Goal: Information Seeking & Learning: Understand process/instructions

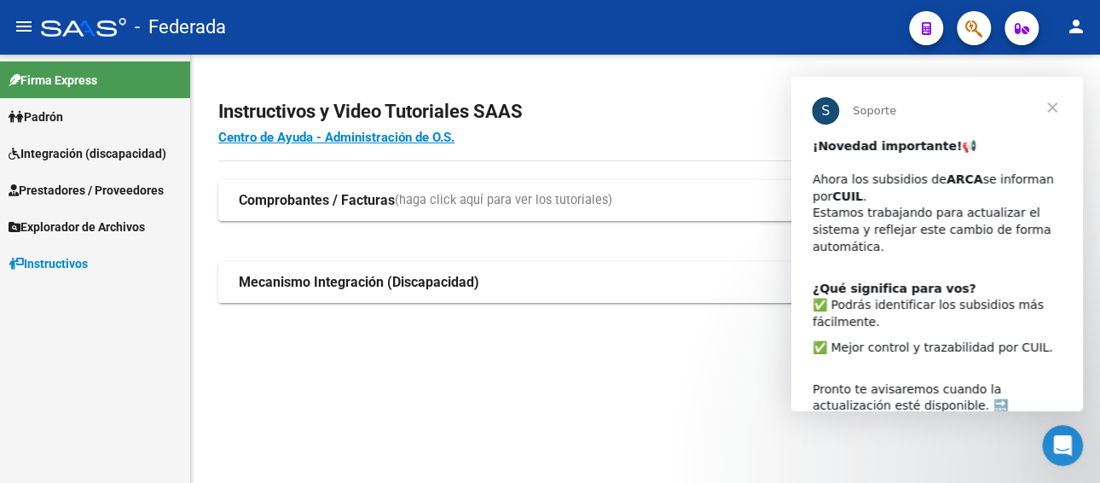
click at [290, 282] on strong "Mecanismo Integración (Discapacidad)" at bounding box center [359, 282] width 240 height 19
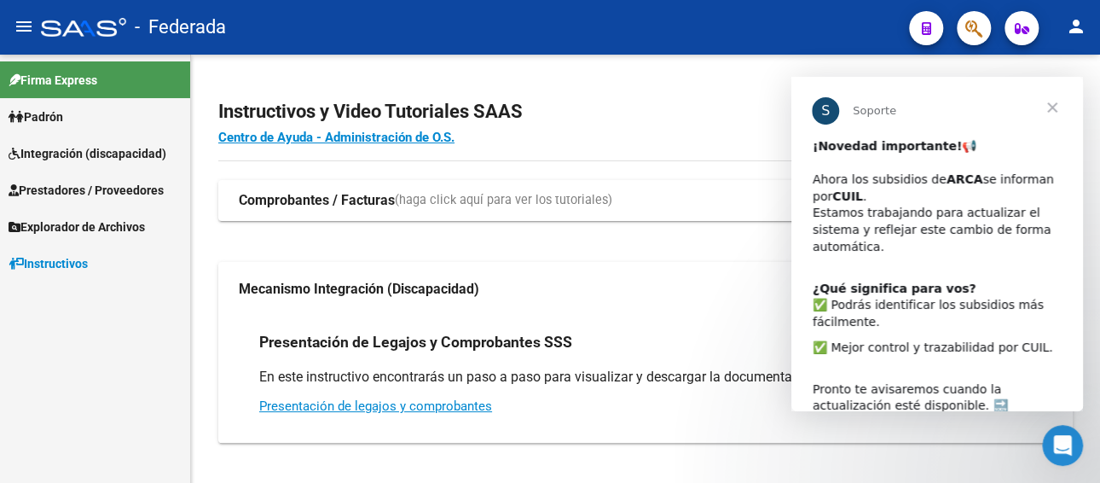
click at [1048, 99] on span "Cerrar" at bounding box center [1051, 107] width 61 height 61
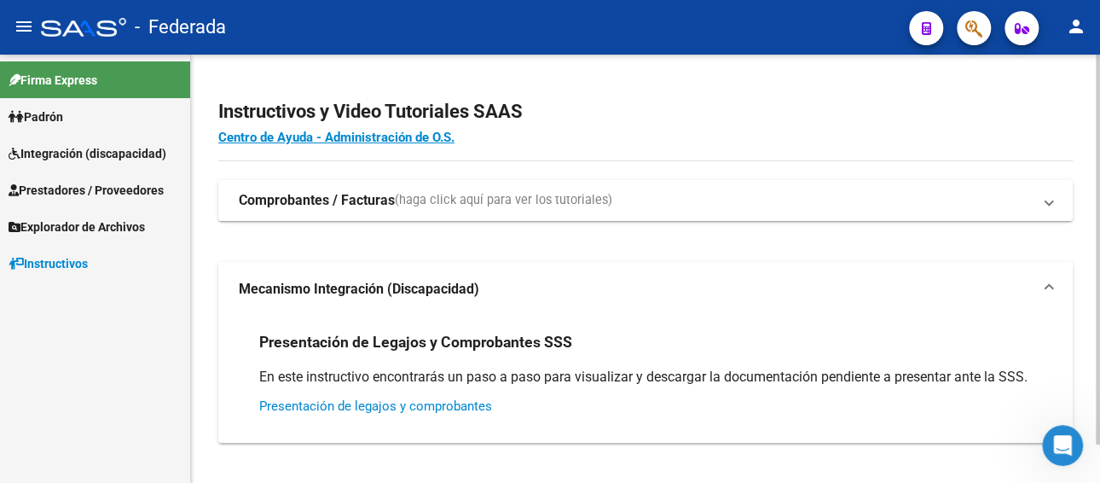
click at [442, 405] on link "Presentación de legajos y comprobantes" at bounding box center [375, 405] width 233 height 15
click at [479, 201] on span "(haga click aquí para ver los tutoriales)" at bounding box center [503, 200] width 217 height 19
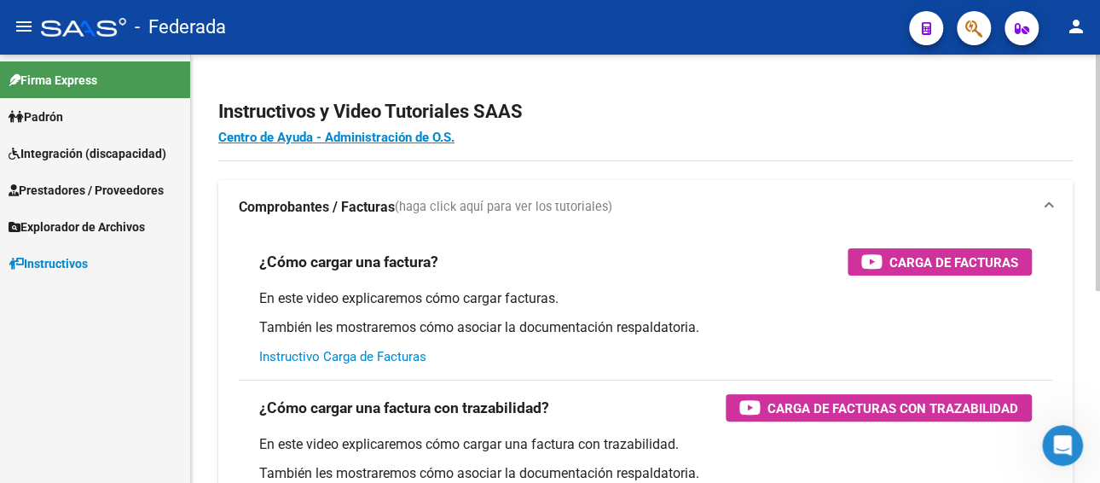
click at [384, 358] on link "Instructivo Carga de Facturas" at bounding box center [342, 356] width 167 height 15
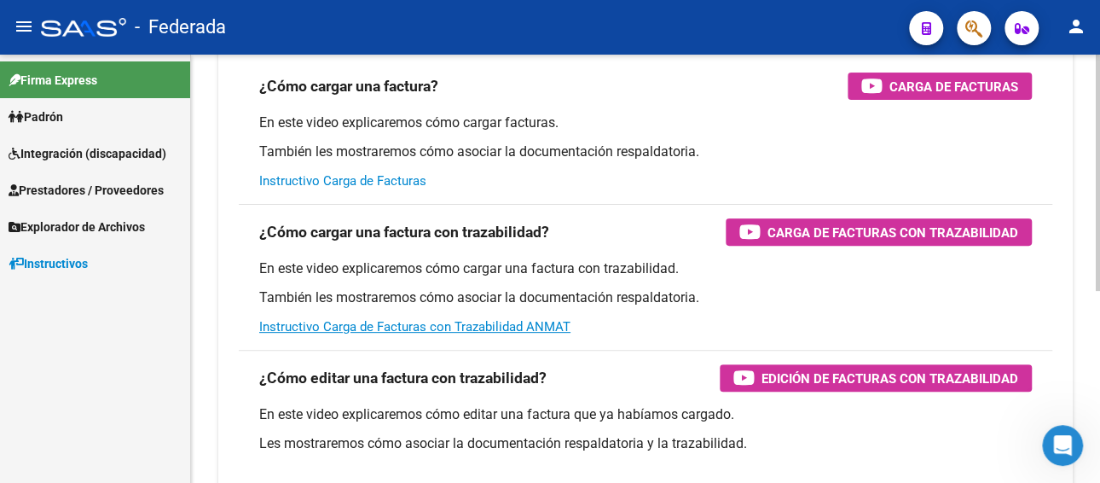
scroll to position [5, 0]
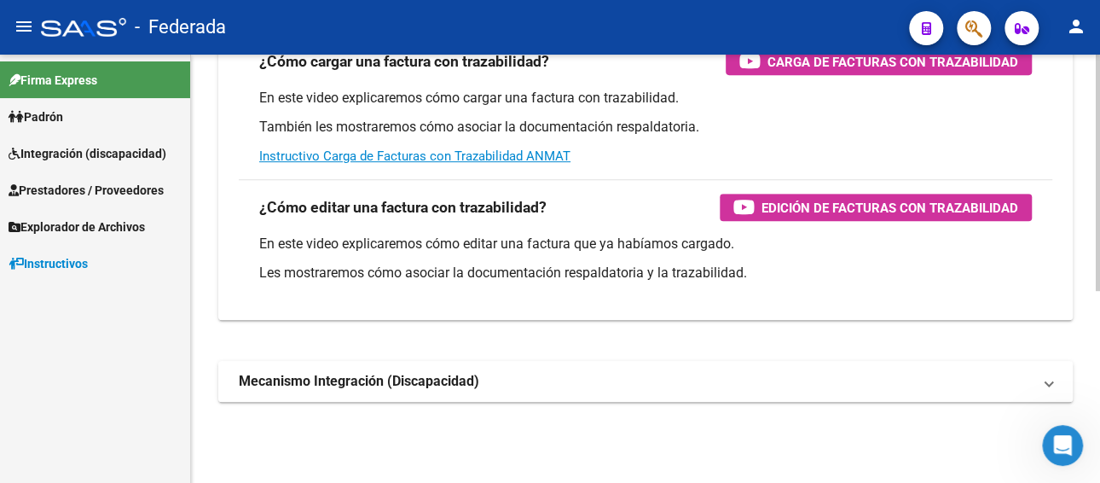
click at [430, 388] on strong "Mecanismo Integración (Discapacidad)" at bounding box center [359, 381] width 240 height 19
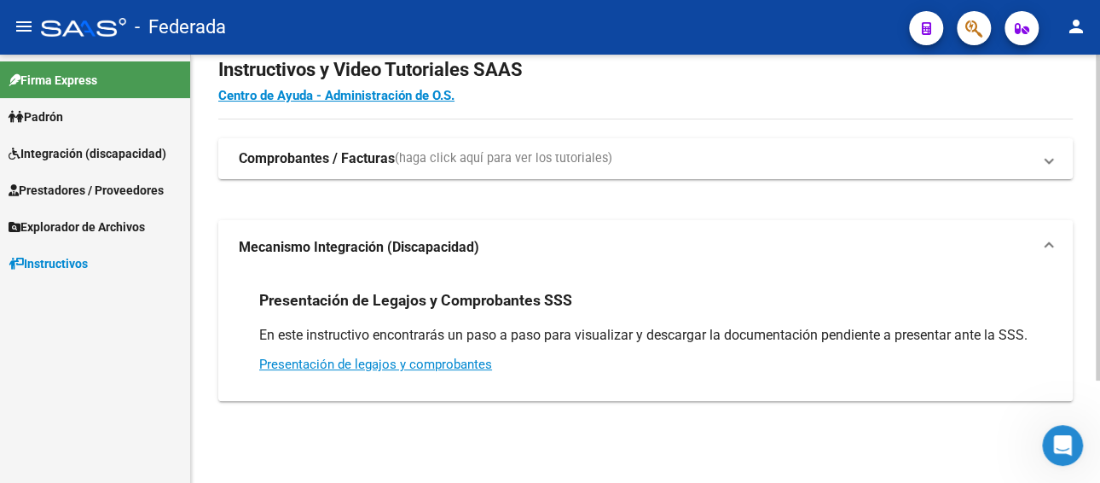
scroll to position [42, 0]
click at [78, 155] on span "Integración (discapacidad)" at bounding box center [88, 153] width 158 height 19
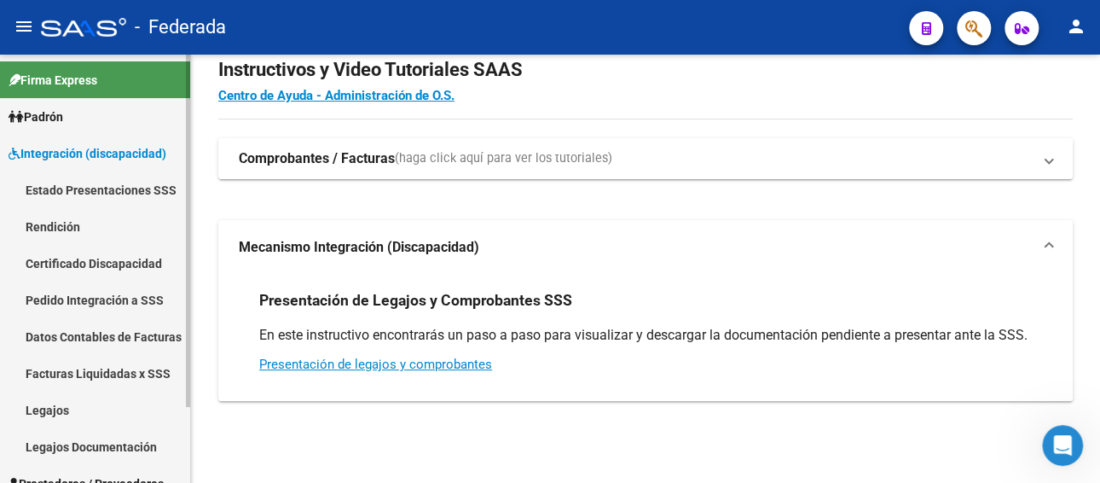
scroll to position [91, 0]
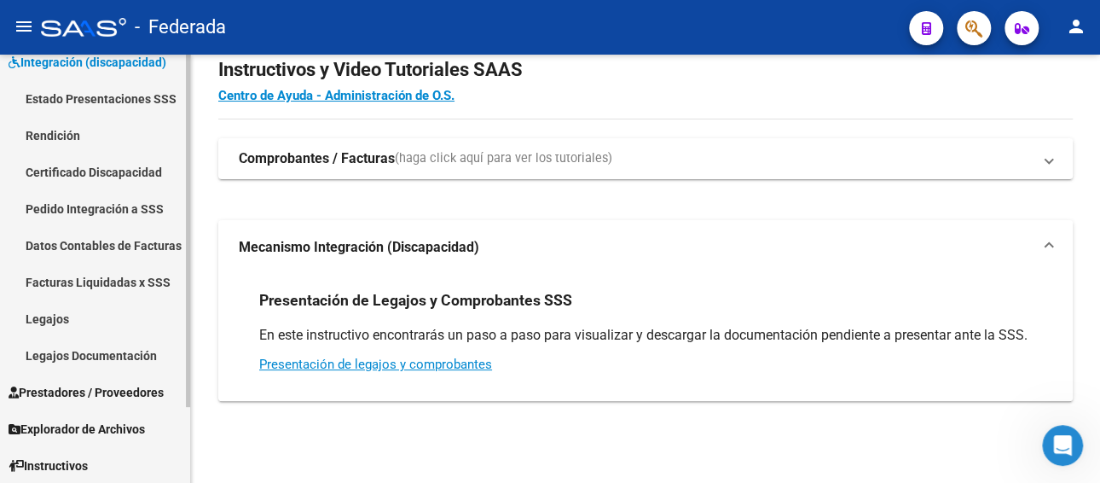
click at [78, 462] on span "Instructivos" at bounding box center [48, 465] width 79 height 19
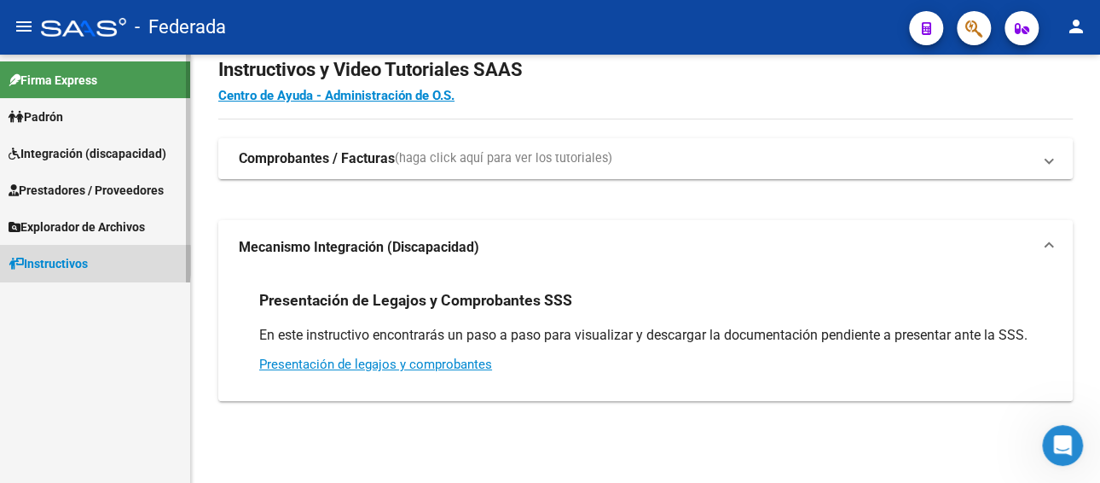
scroll to position [0, 0]
click at [49, 265] on span "Instructivos" at bounding box center [48, 263] width 79 height 19
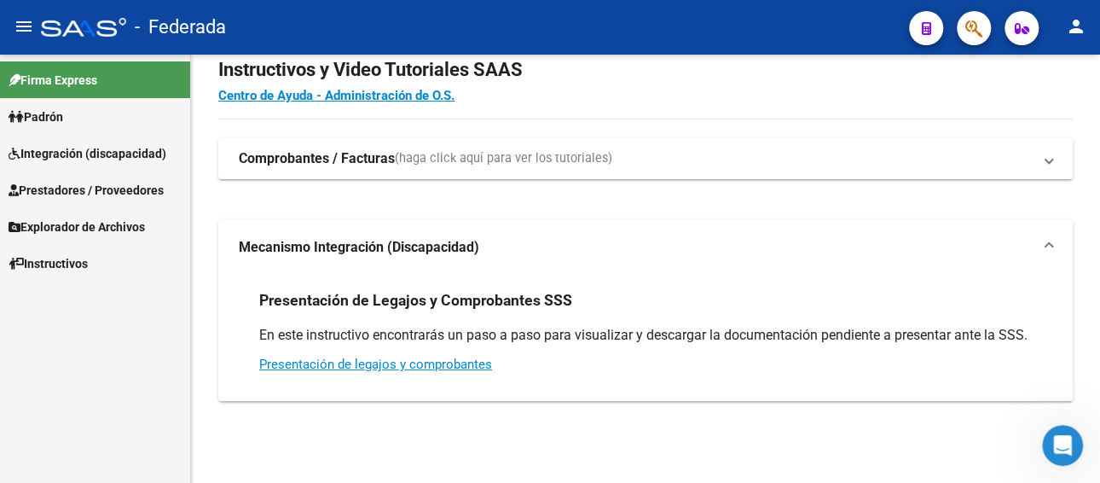
click at [84, 185] on span "Prestadores / Proveedores" at bounding box center [86, 190] width 155 height 19
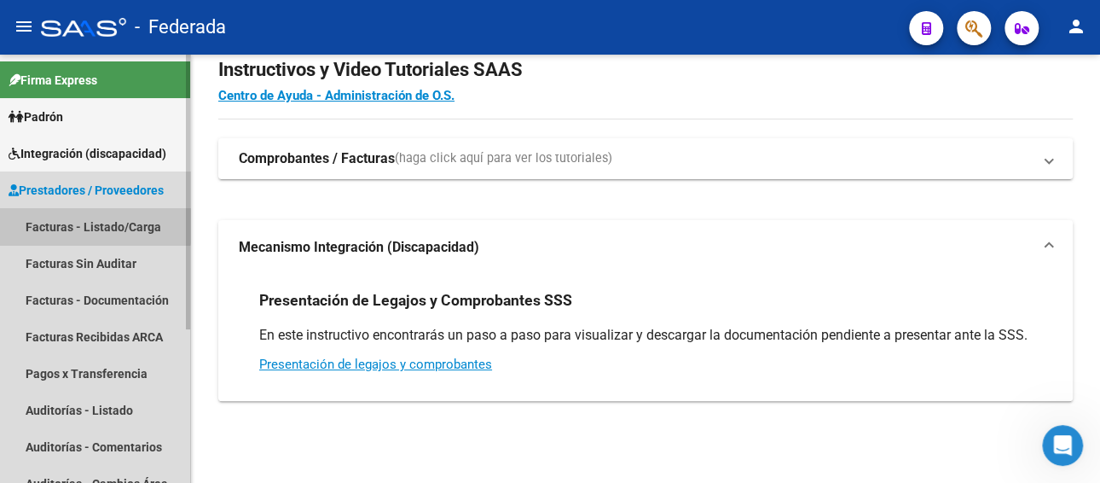
click at [92, 224] on link "Facturas - Listado/Carga" at bounding box center [95, 226] width 190 height 37
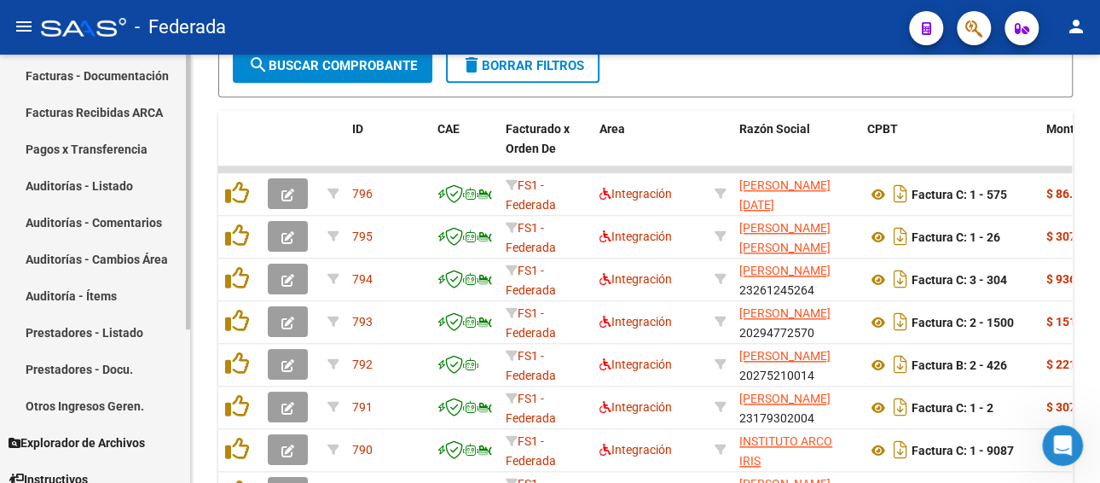
scroll to position [239, 0]
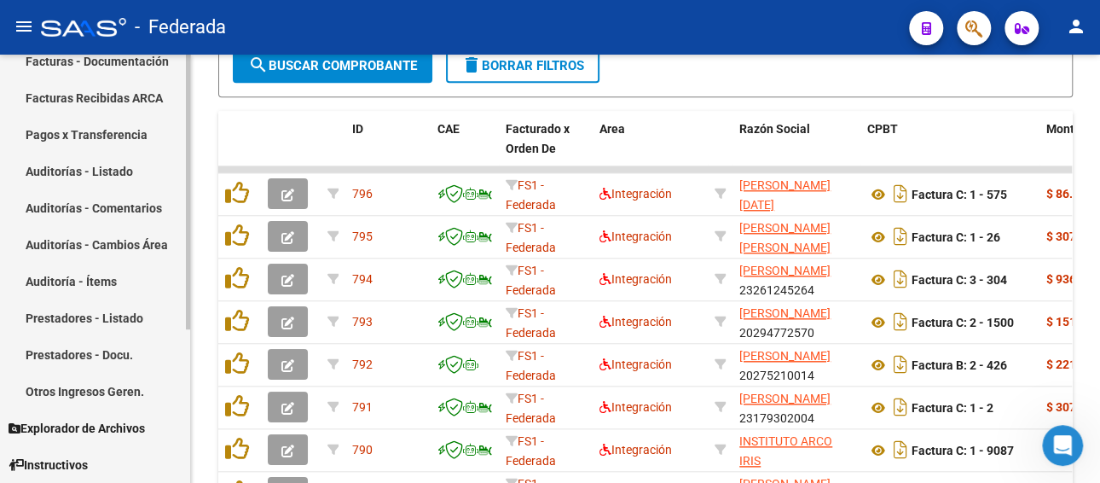
click at [67, 460] on span "Instructivos" at bounding box center [48, 464] width 79 height 19
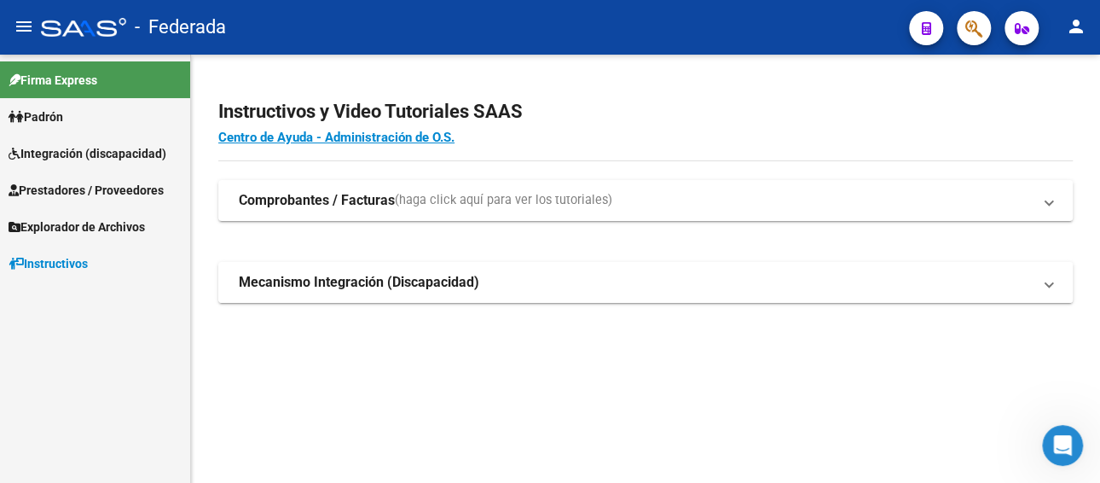
click at [327, 282] on strong "Mecanismo Integración (Discapacidad)" at bounding box center [359, 282] width 240 height 19
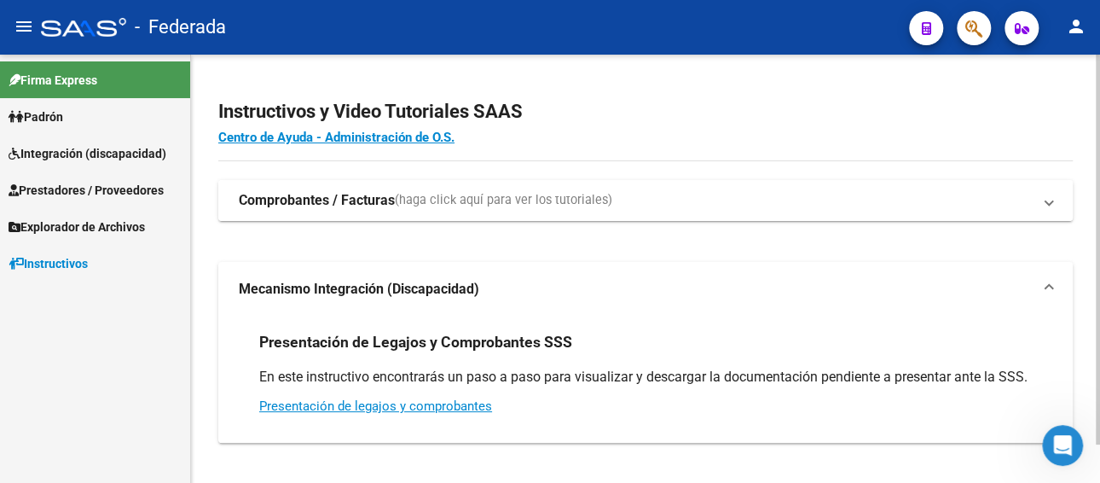
click at [352, 204] on strong "Comprobantes / Facturas" at bounding box center [317, 200] width 156 height 19
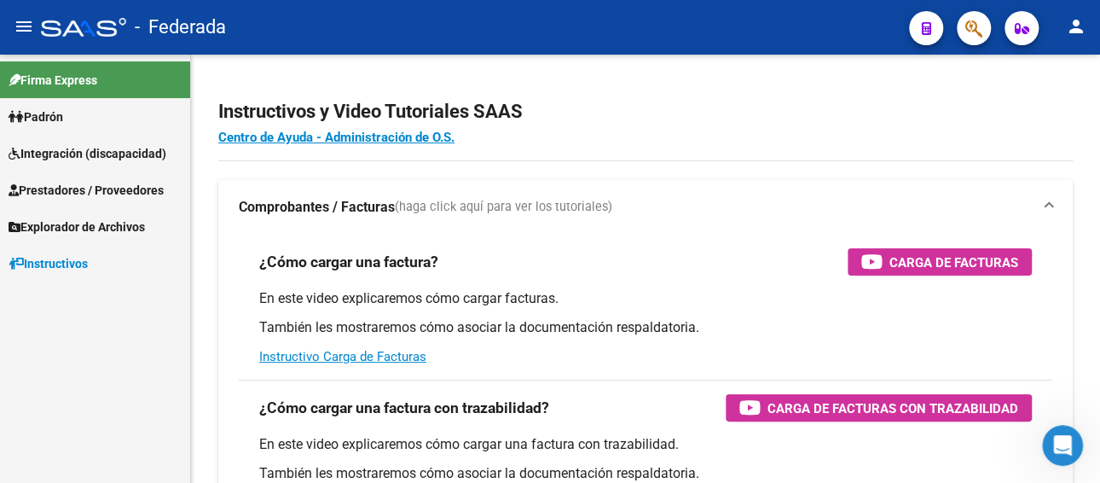
click at [90, 159] on span "Integración (discapacidad)" at bounding box center [88, 153] width 158 height 19
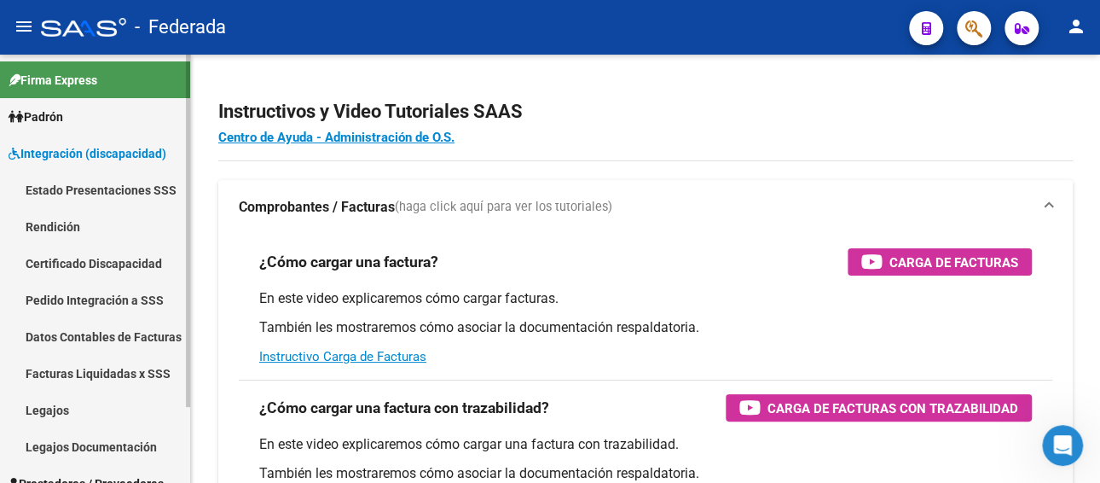
scroll to position [91, 0]
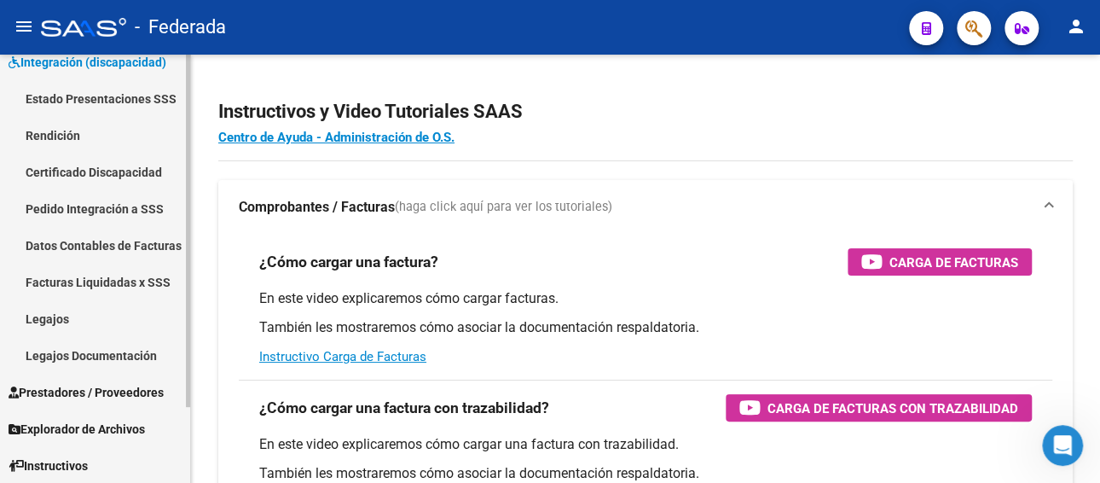
click at [123, 387] on span "Prestadores / Proveedores" at bounding box center [86, 392] width 155 height 19
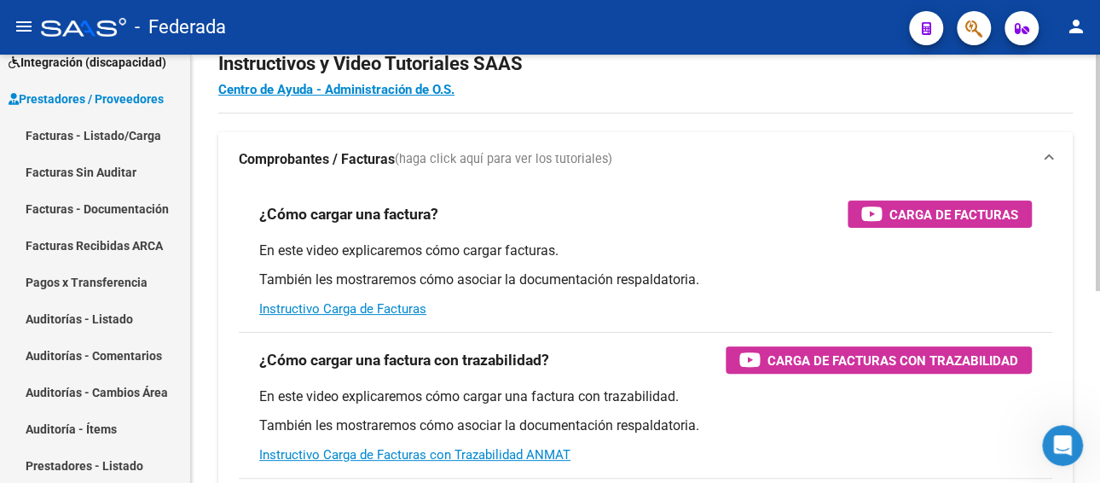
scroll to position [85, 0]
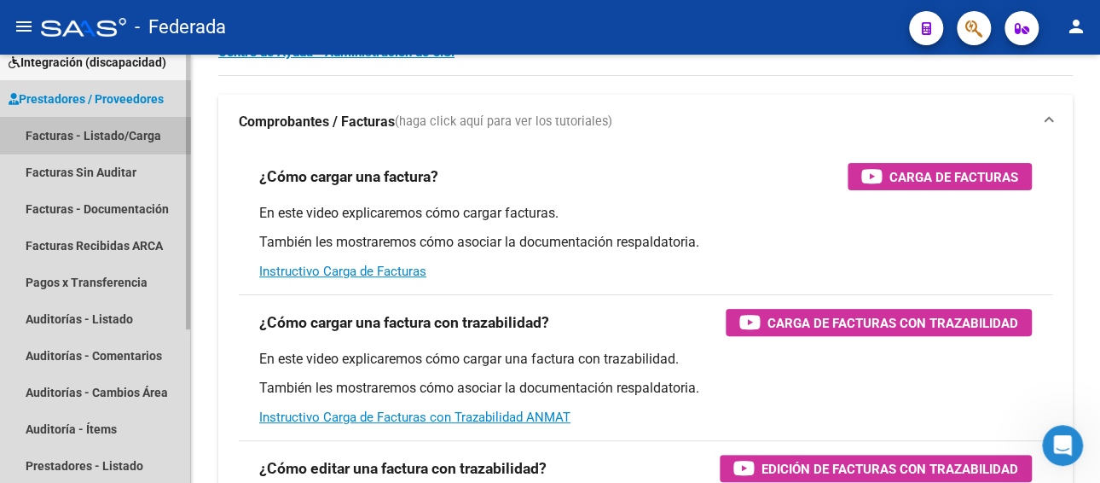
click at [106, 129] on link "Facturas - Listado/Carga" at bounding box center [95, 135] width 190 height 37
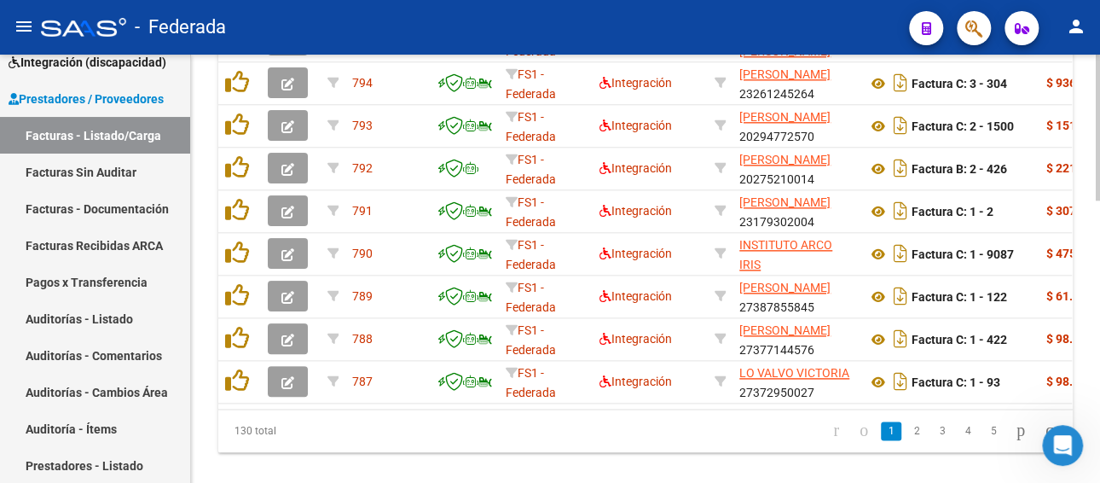
scroll to position [829, 0]
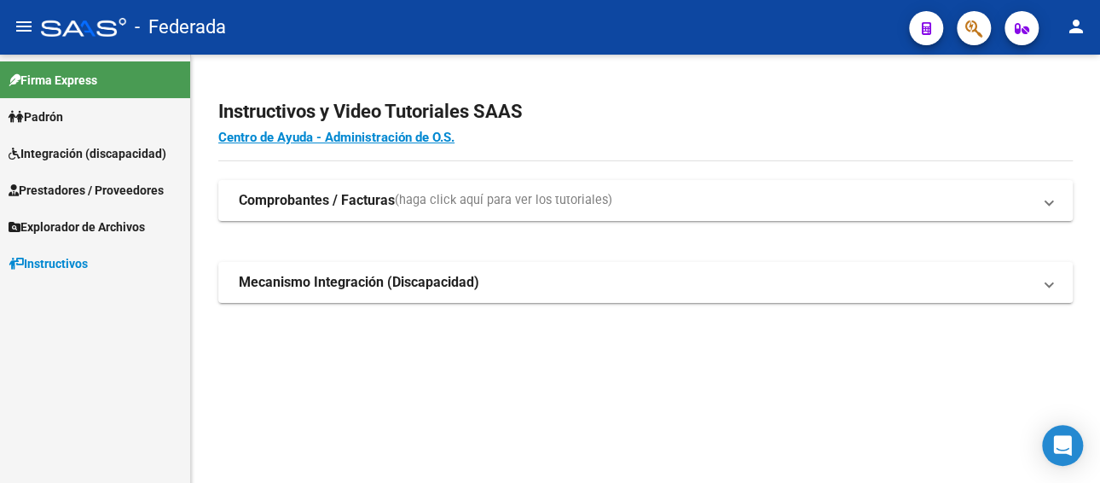
click at [1078, 28] on mat-icon "person" at bounding box center [1076, 26] width 20 height 20
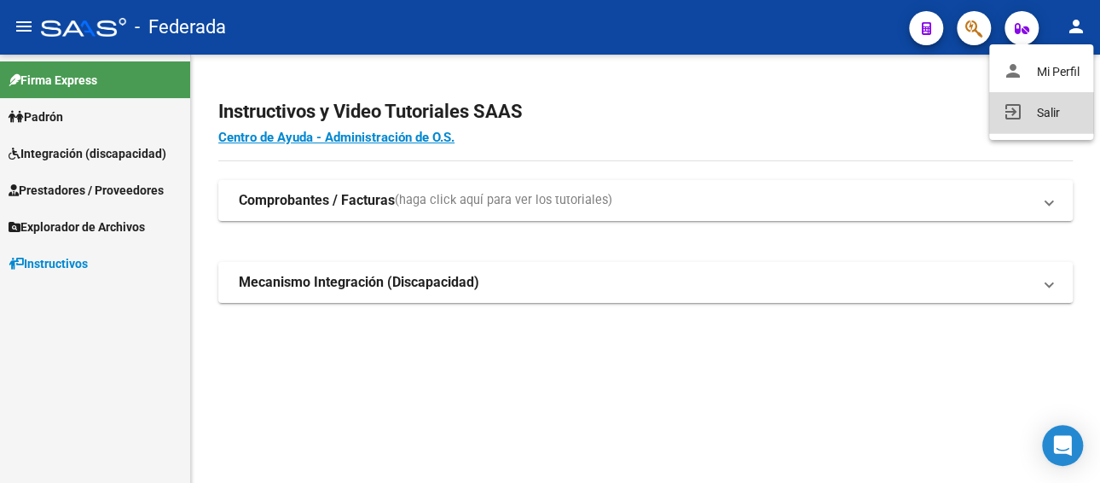
click at [1037, 115] on button "exit_to_app Salir" at bounding box center [1041, 112] width 104 height 41
